Goal: Task Accomplishment & Management: Check status

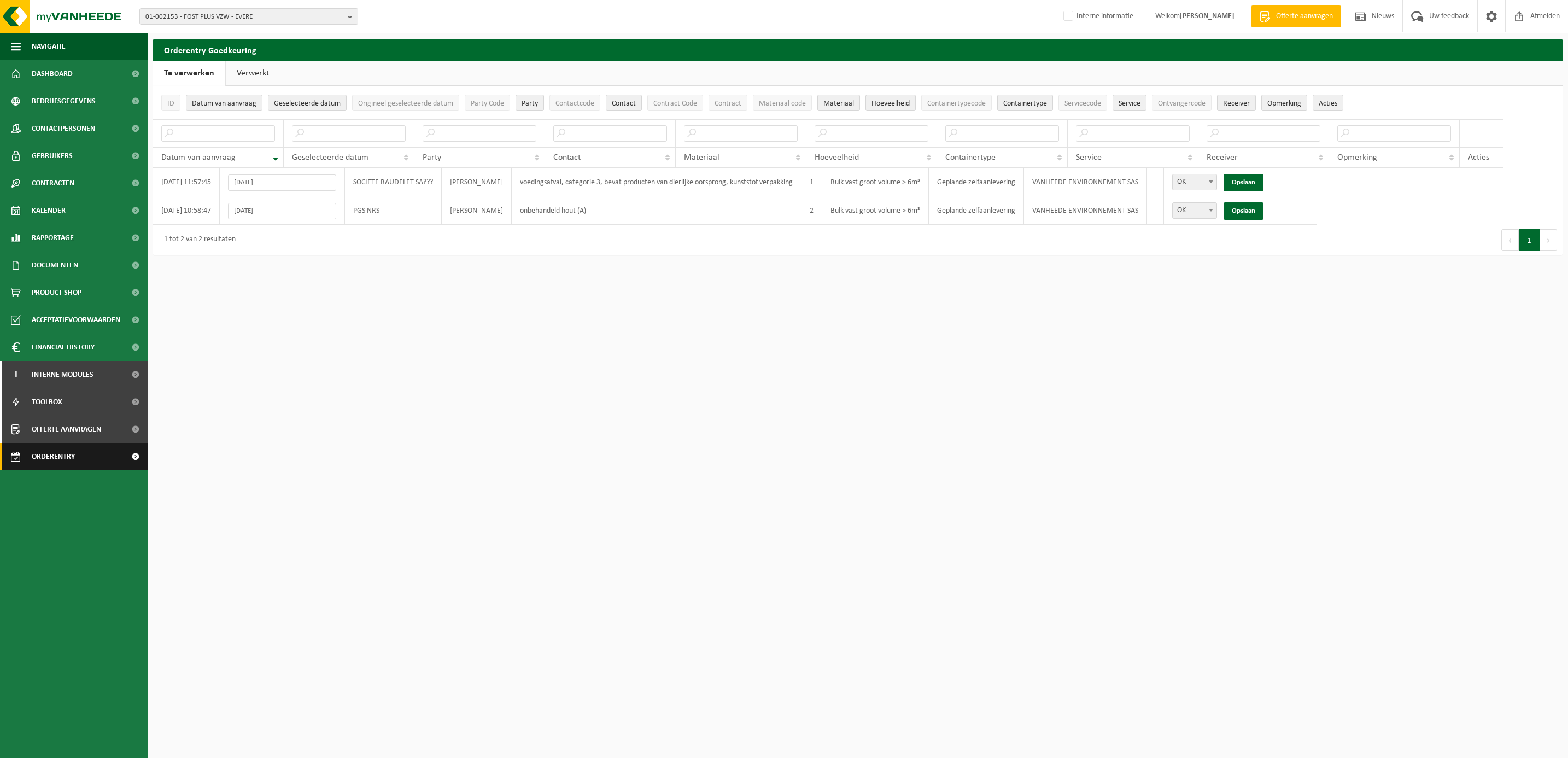
click at [57, 451] on span "Orderentry Goedkeuring" at bounding box center [78, 457] width 92 height 27
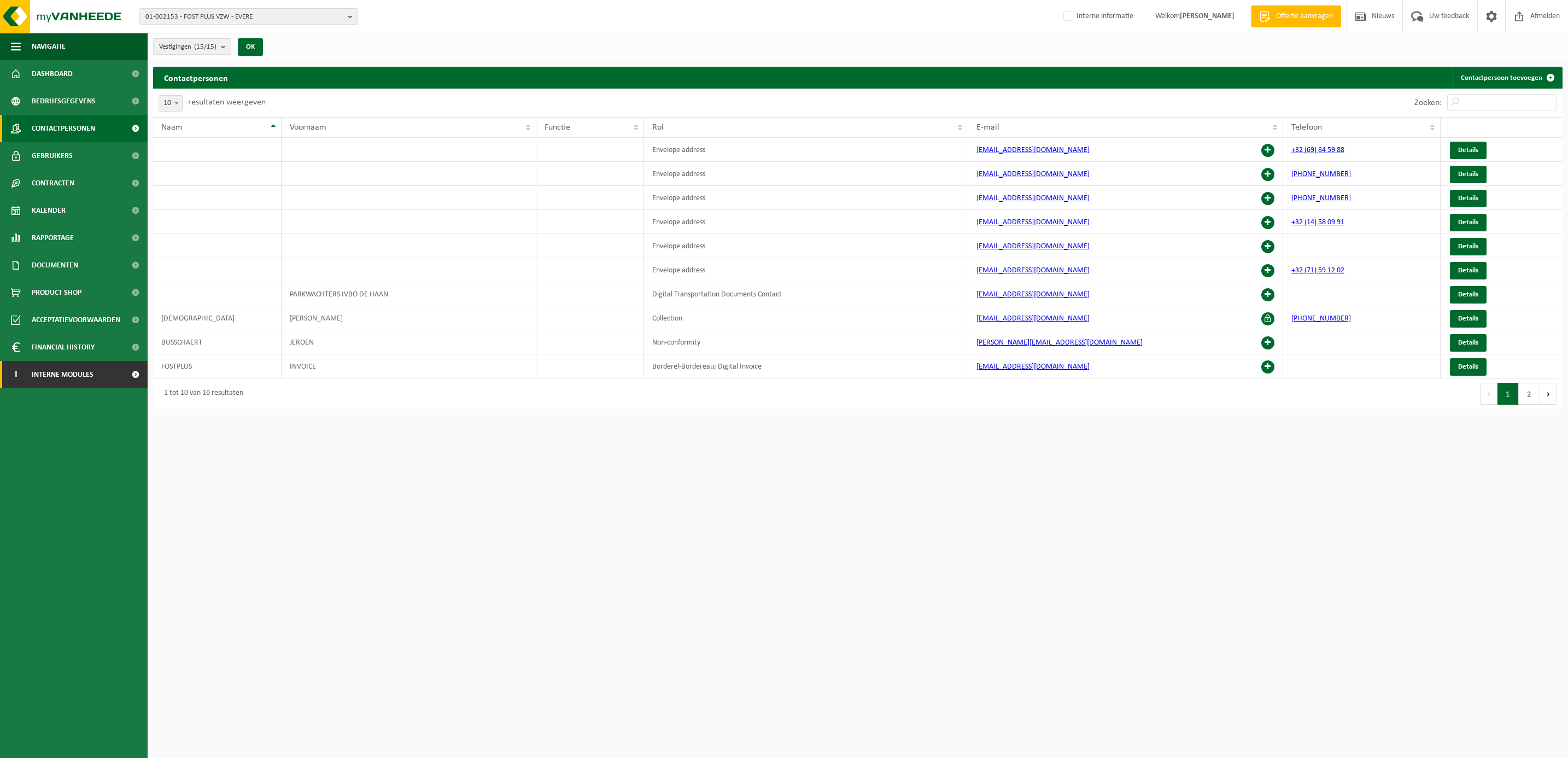
click at [43, 377] on span "Interne modules" at bounding box center [63, 374] width 62 height 27
click at [68, 453] on span "Orderentry Goedkeuring" at bounding box center [78, 457] width 92 height 27
